Goal: Entertainment & Leisure: Consume media (video, audio)

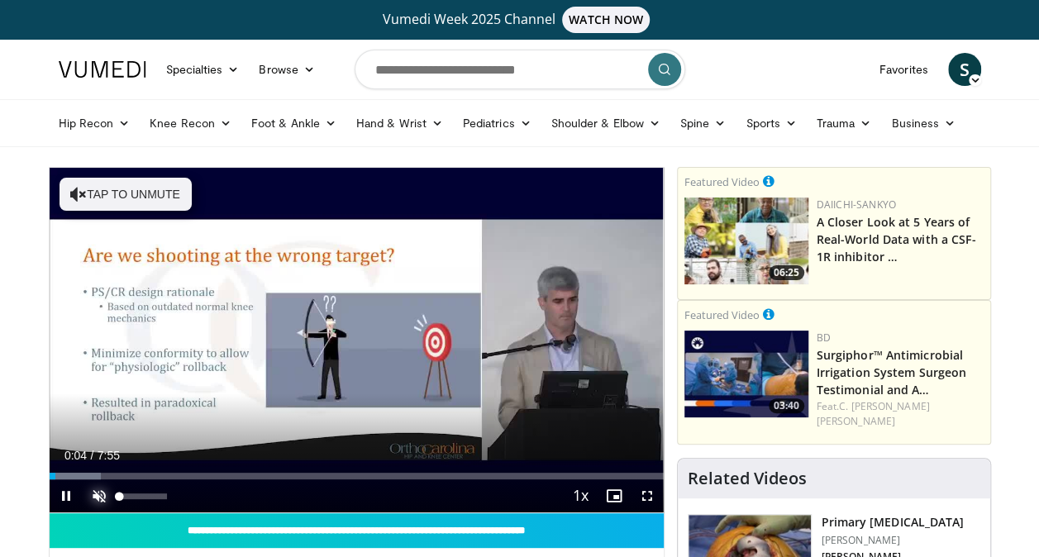
click at [99, 492] on span "Video Player" at bounding box center [99, 495] width 33 height 33
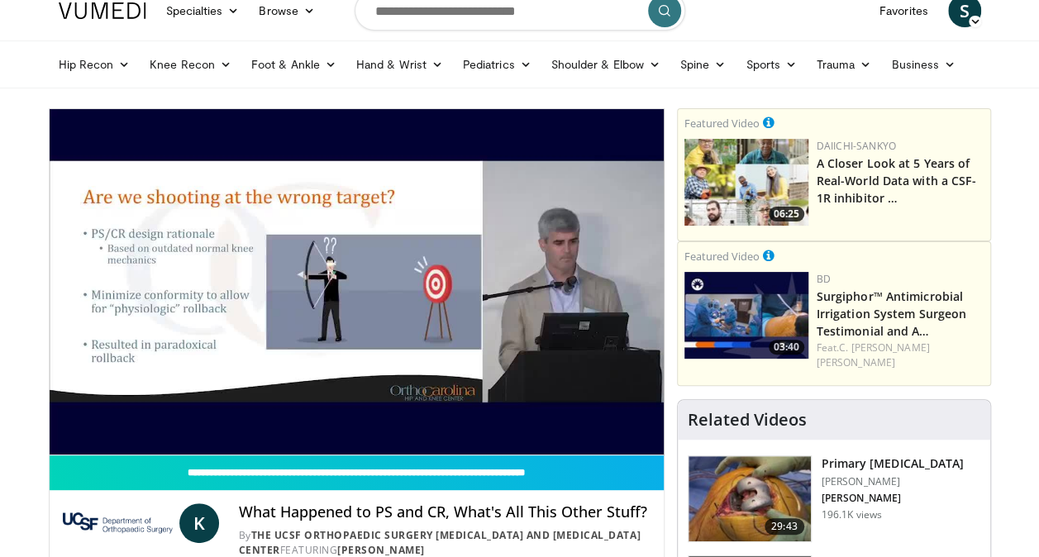
scroll to position [57, 0]
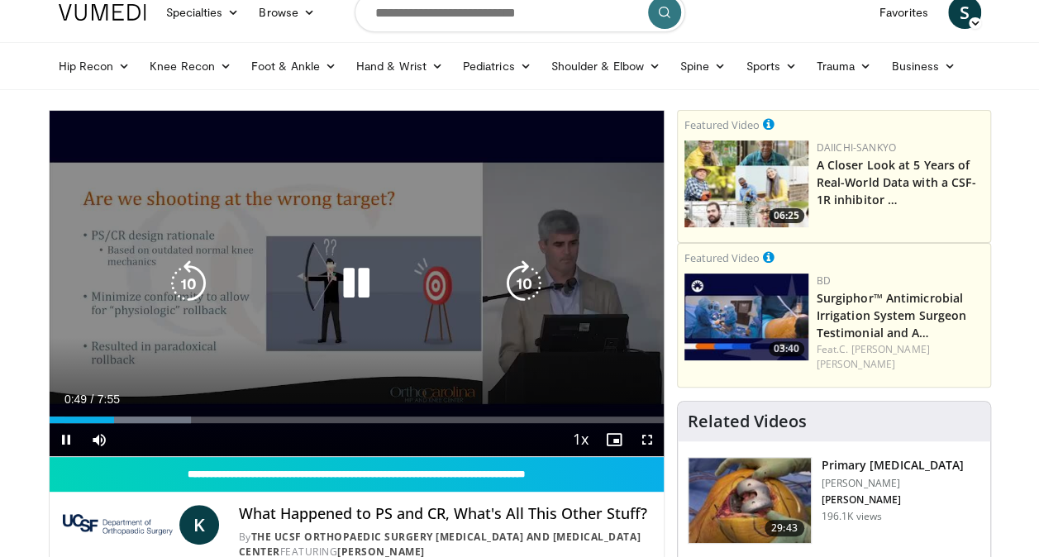
click at [367, 279] on icon "Video Player" at bounding box center [356, 283] width 46 height 46
